Goal: Navigation & Orientation: Understand site structure

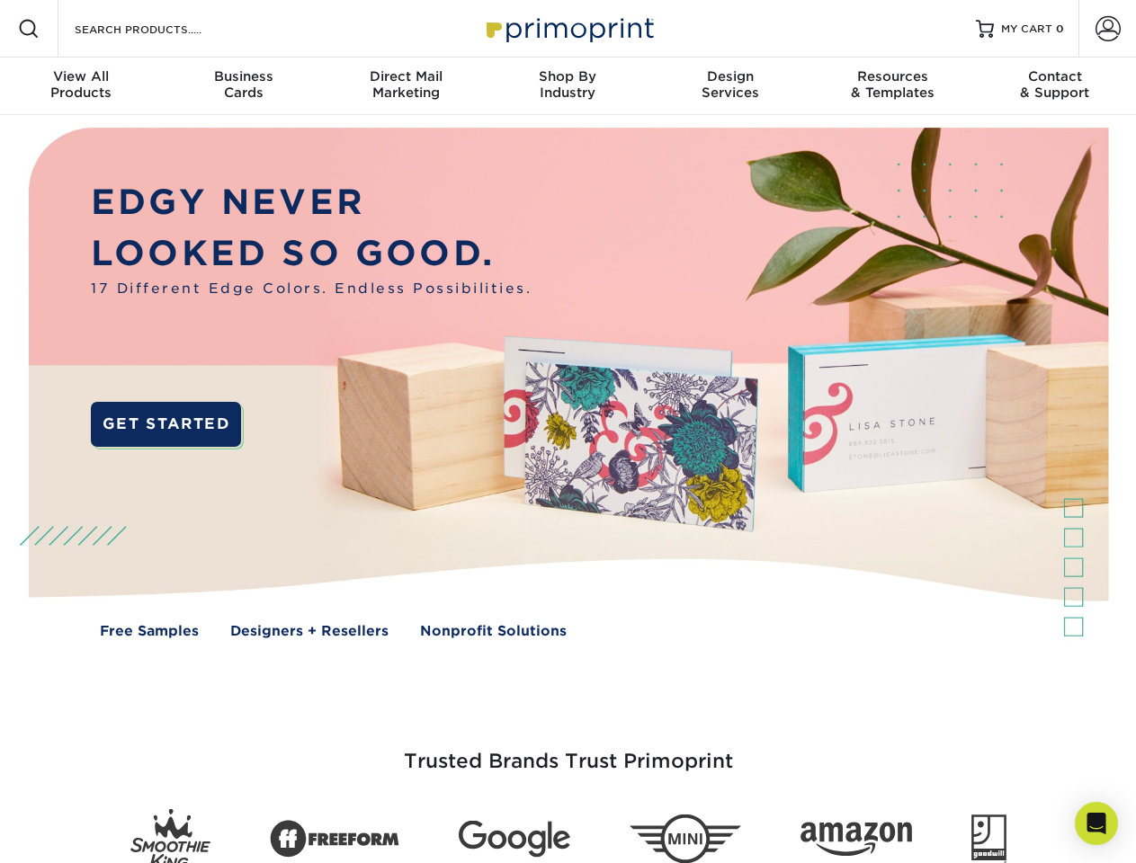
click at [567, 432] on img at bounding box center [567, 396] width 1124 height 562
click at [29, 29] on span at bounding box center [29, 29] width 22 height 22
click at [1107, 29] on span at bounding box center [1107, 28] width 25 height 25
click at [81, 86] on div "View All Products" at bounding box center [81, 84] width 162 height 32
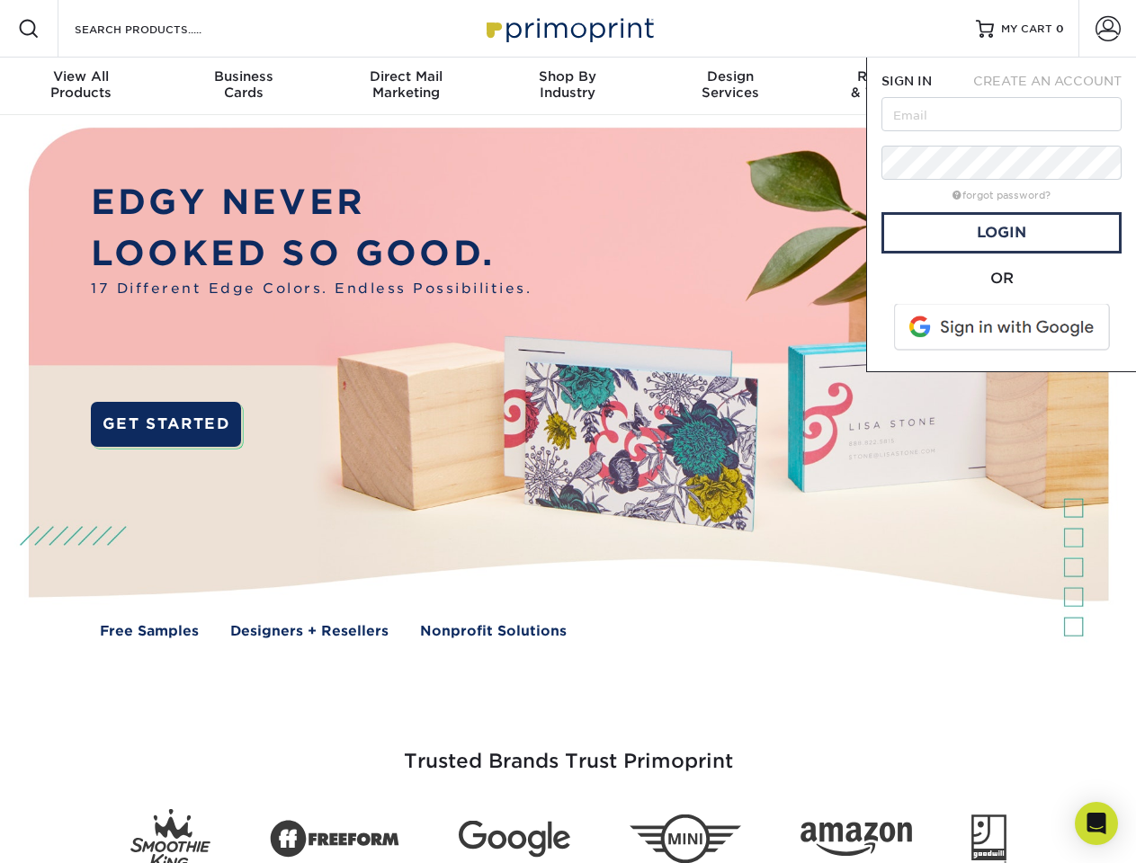
click at [243, 86] on div "Business Cards" at bounding box center [243, 84] width 162 height 32
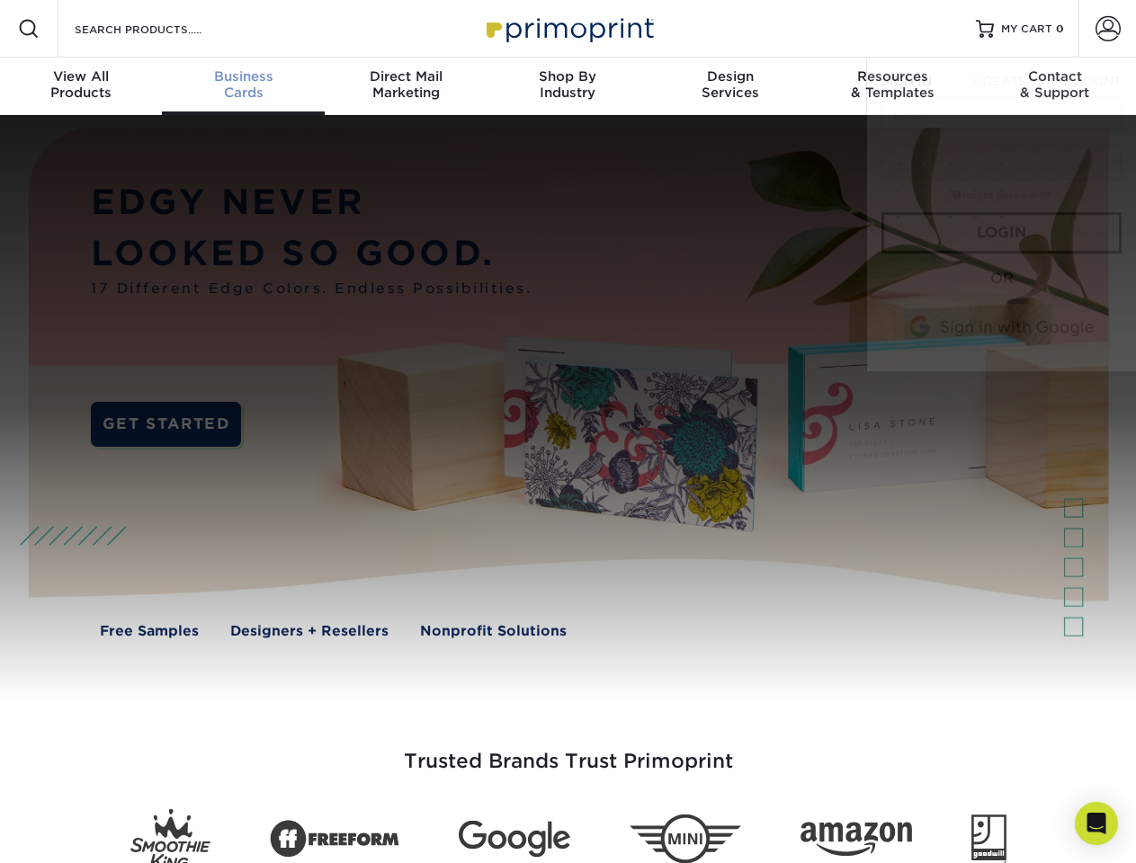
click at [406, 86] on div "Direct Mail Marketing" at bounding box center [406, 84] width 162 height 32
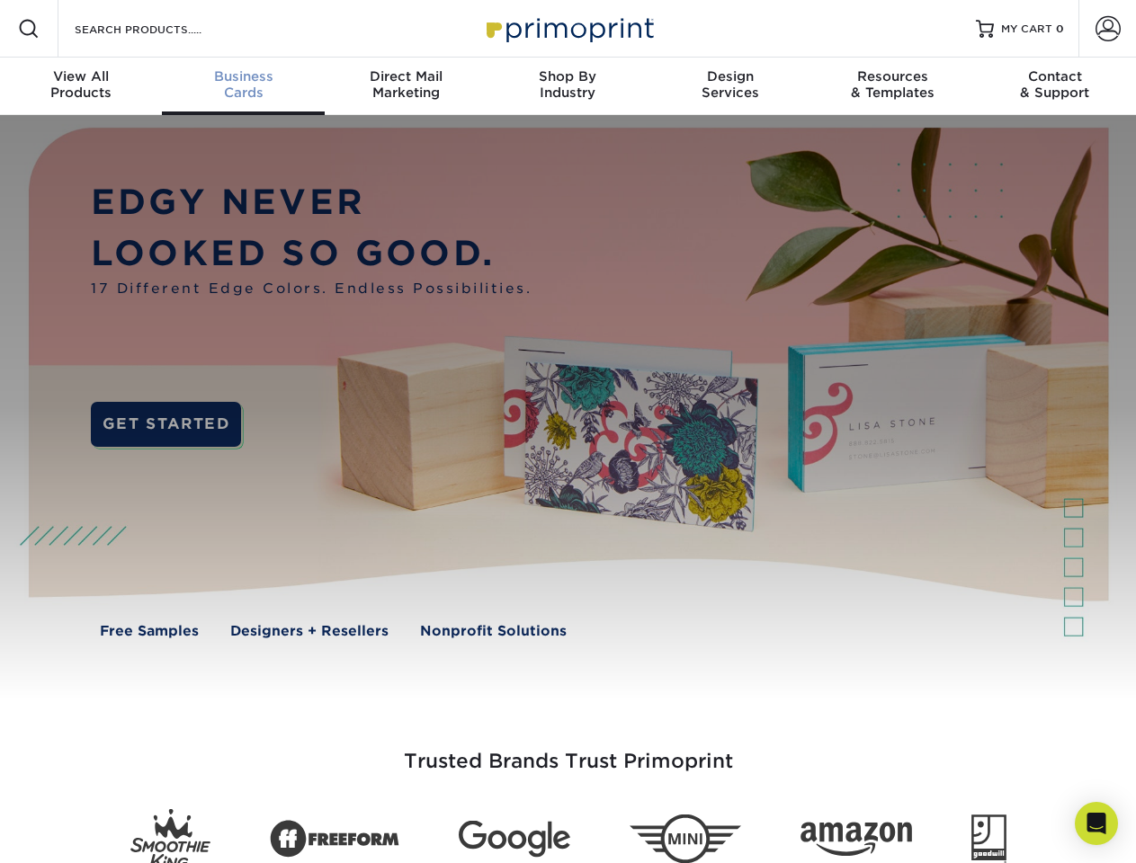
click at [567, 86] on div "Shop By Industry" at bounding box center [567, 84] width 162 height 32
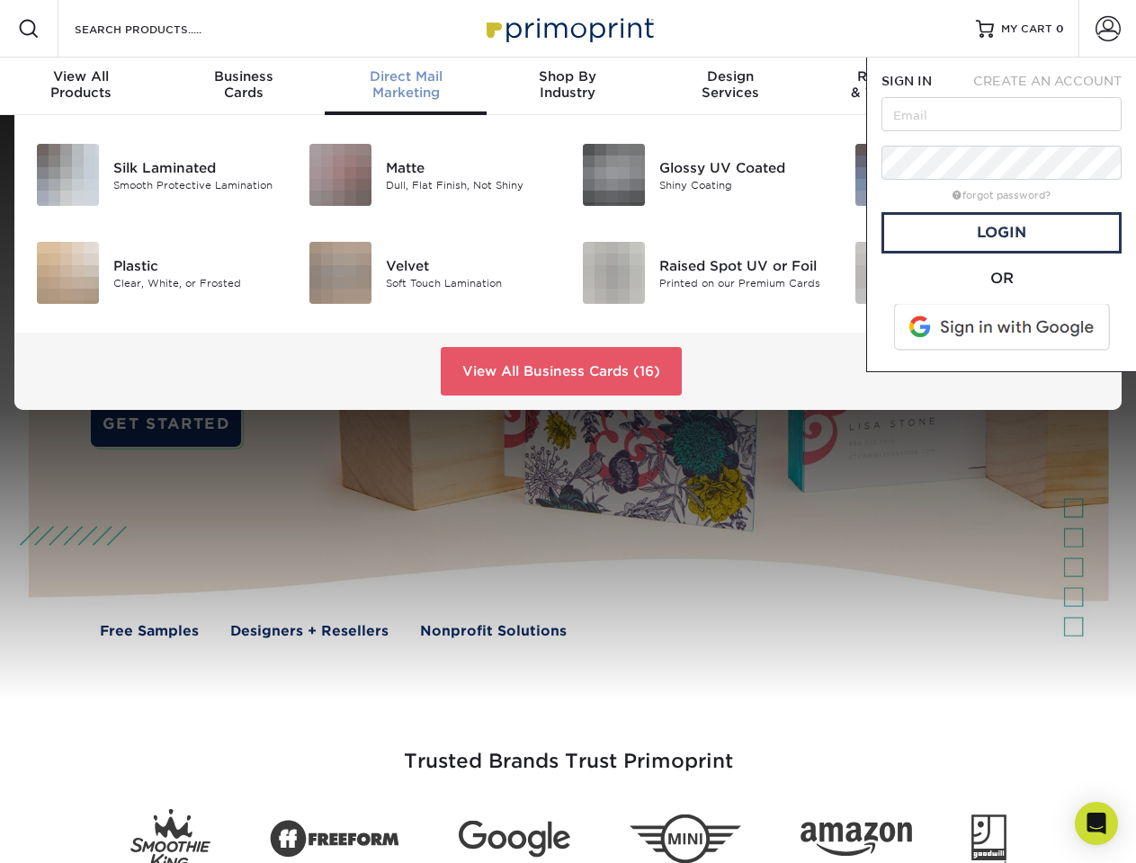
click at [730, 86] on div "Design Services" at bounding box center [730, 84] width 162 height 32
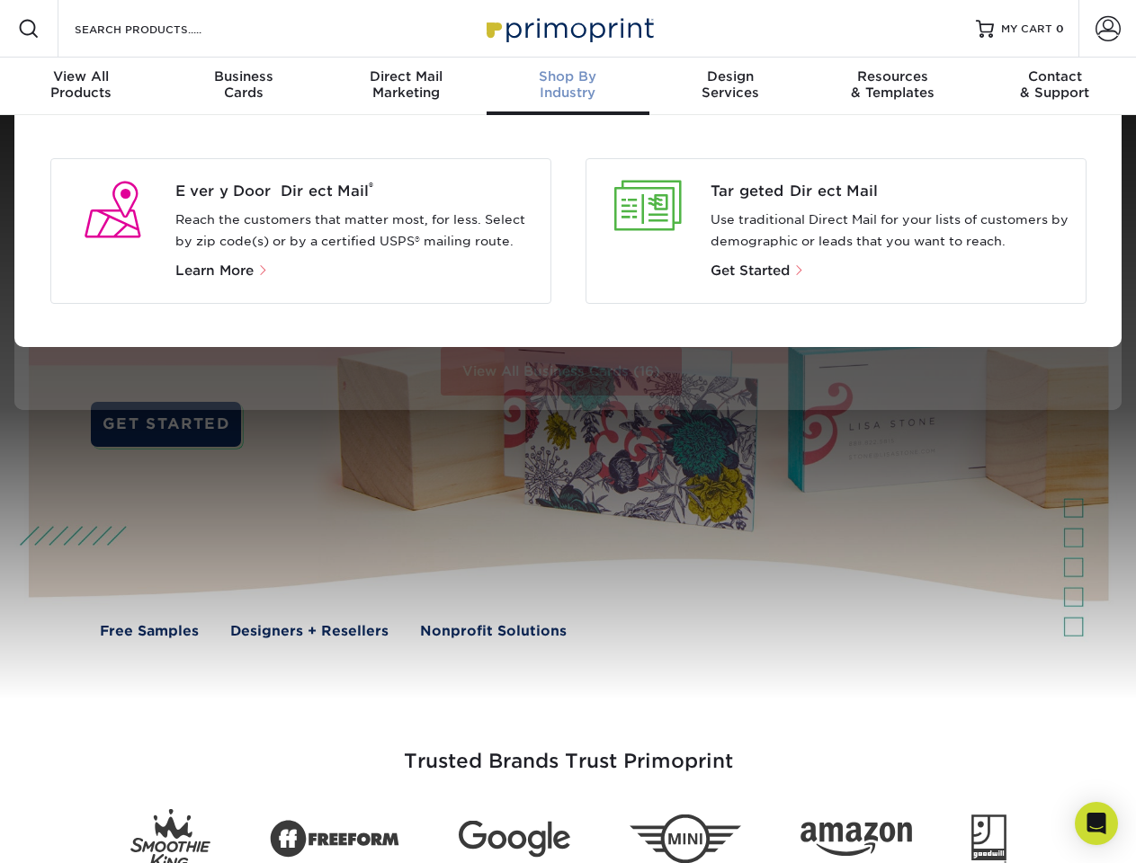
click at [892, 86] on span "SIGN IN" at bounding box center [906, 81] width 50 height 14
click at [1055, 86] on div "Contact & Support" at bounding box center [1055, 84] width 162 height 32
